Goal: Information Seeking & Learning: Learn about a topic

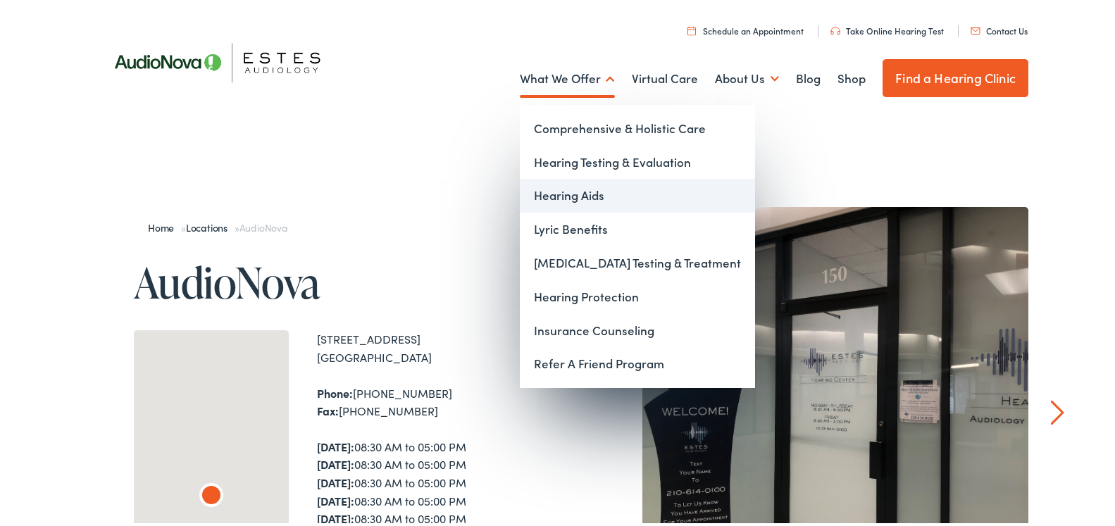
click at [575, 191] on link "Hearing Aids" at bounding box center [637, 193] width 235 height 34
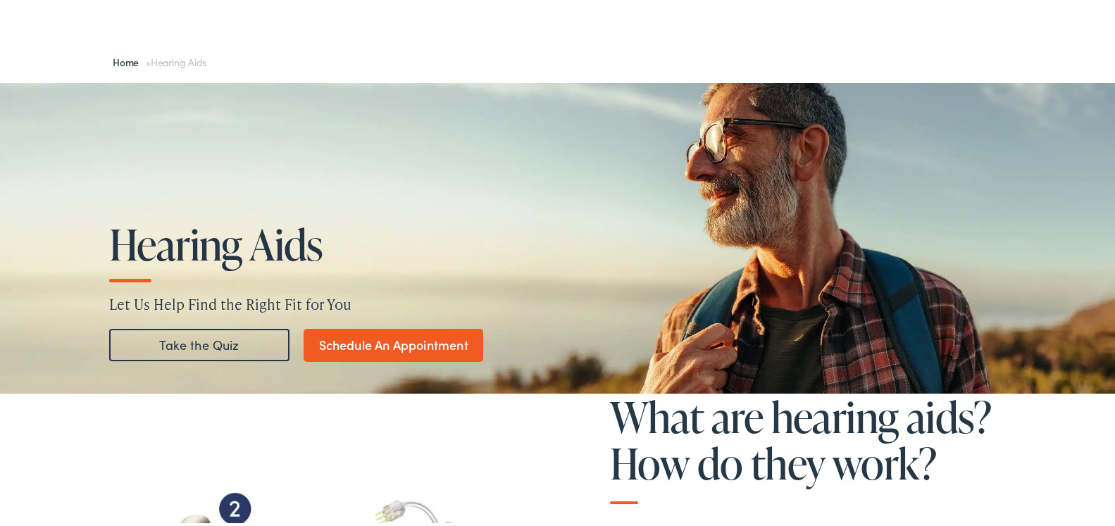
scroll to position [63, 0]
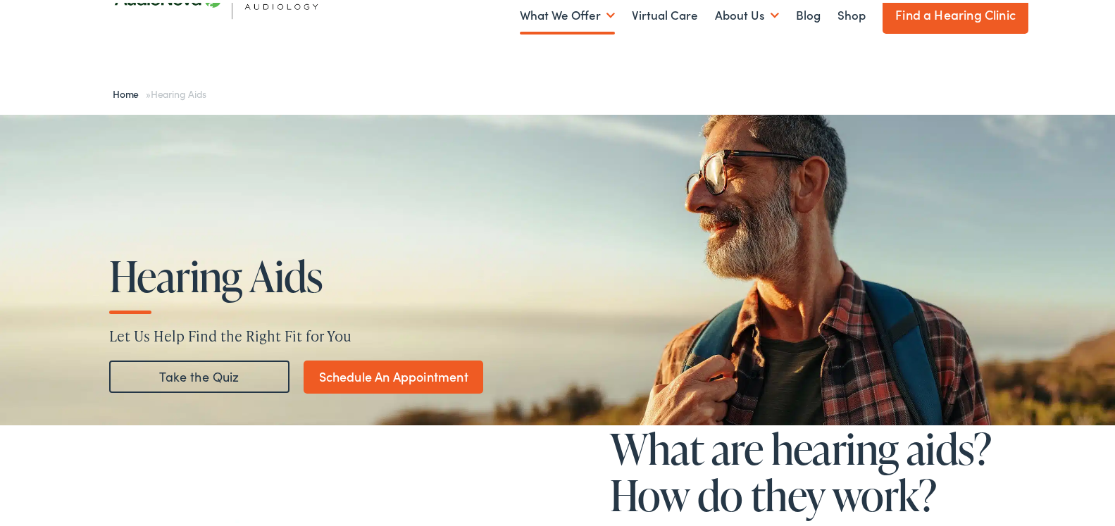
click at [213, 378] on link "Take the Quiz" at bounding box center [199, 374] width 180 height 32
click at [188, 370] on link "Take the Quiz" at bounding box center [199, 374] width 180 height 32
click at [198, 375] on link "Take the Quiz" at bounding box center [199, 374] width 180 height 32
